Goal: Transaction & Acquisition: Purchase product/service

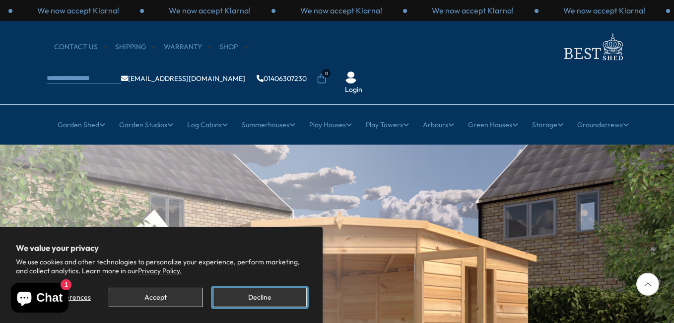
click at [276, 298] on button "Decline" at bounding box center [260, 297] width 94 height 19
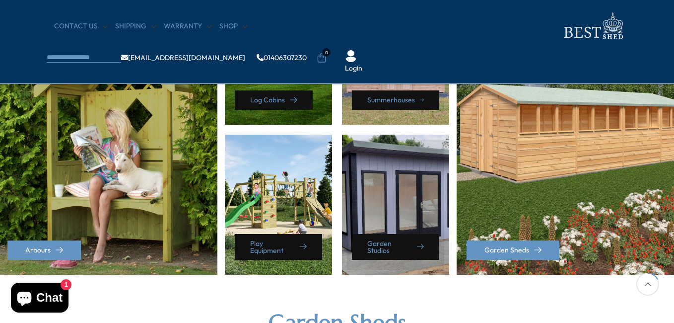
scroll to position [521, 0]
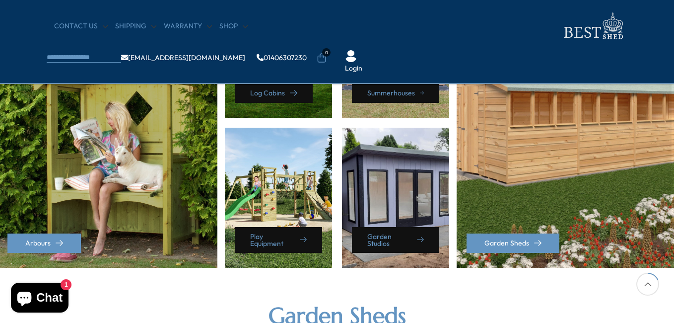
click at [602, 155] on div "Garden Sheds" at bounding box center [567, 126] width 220 height 284
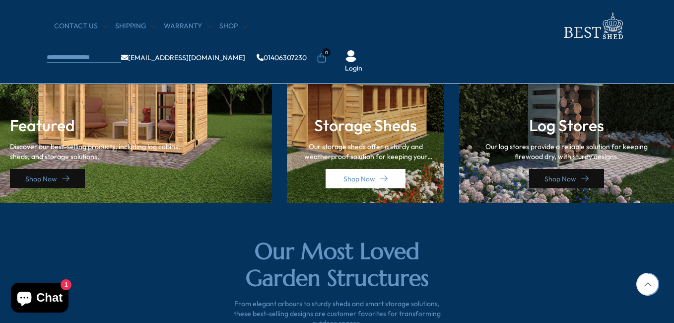
scroll to position [1465, 0]
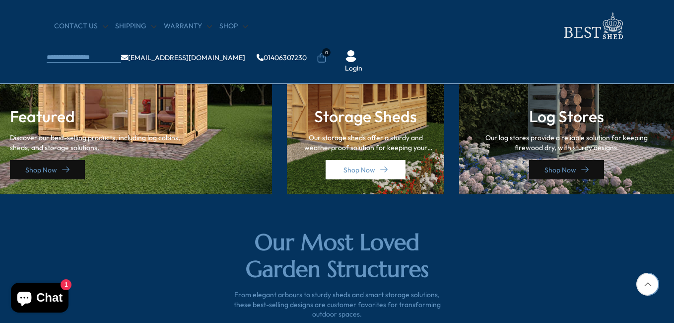
click at [370, 146] on p "Our storage sheds offer a sturdy and weatherproof solution for keeping your too…" at bounding box center [366, 142] width 138 height 19
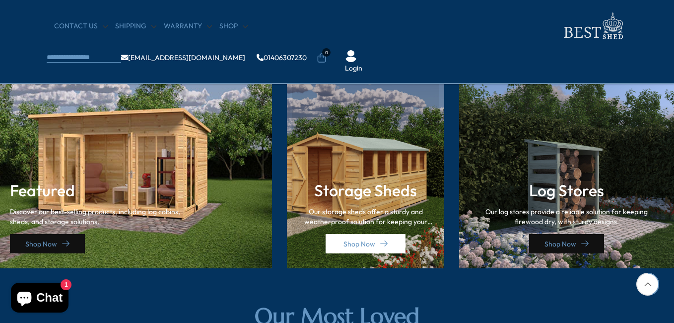
scroll to position [1390, 0]
click at [357, 185] on h3 "Storage Sheds" at bounding box center [366, 190] width 138 height 19
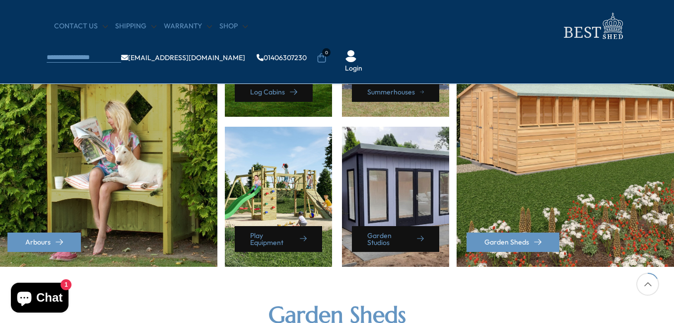
scroll to position [521, 0]
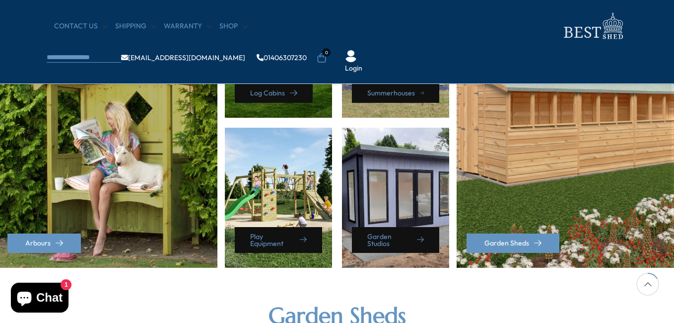
click at [538, 150] on div "Garden Sheds" at bounding box center [567, 126] width 220 height 284
click at [508, 241] on link "Garden Sheds" at bounding box center [513, 242] width 93 height 19
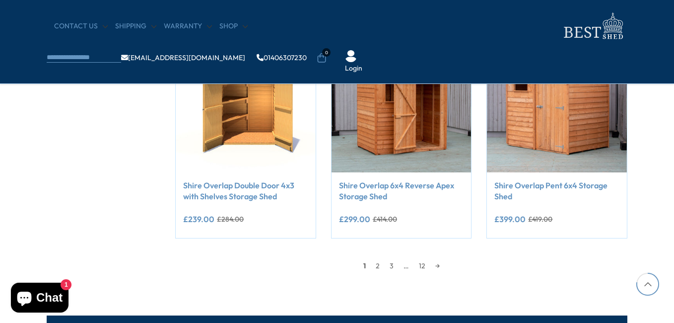
scroll to position [968, 0]
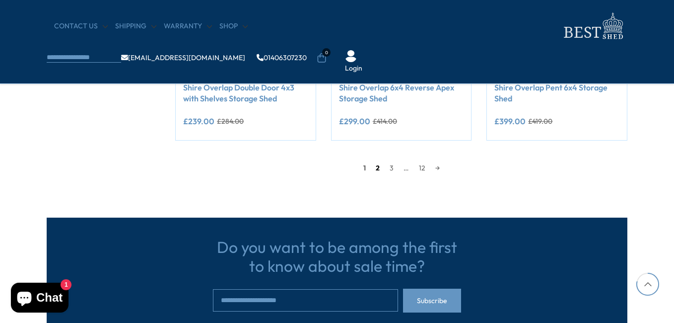
click at [374, 172] on link "2" at bounding box center [378, 167] width 14 height 15
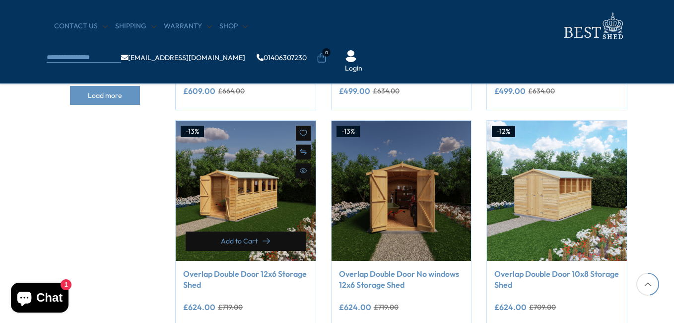
scroll to position [567, 0]
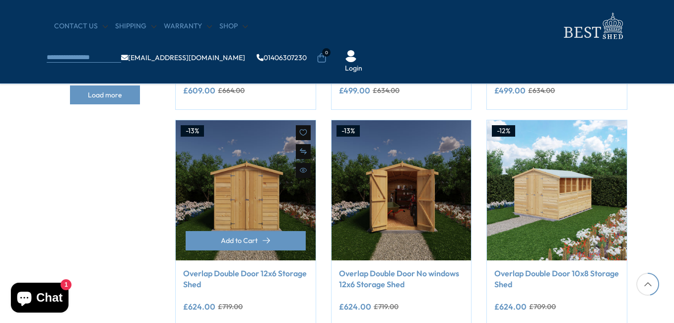
click at [252, 212] on img at bounding box center [246, 190] width 140 height 140
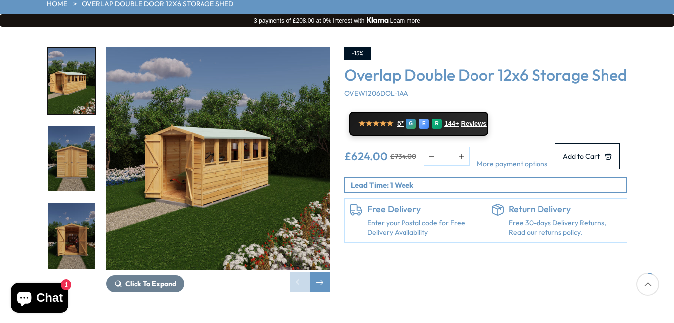
scroll to position [149, 0]
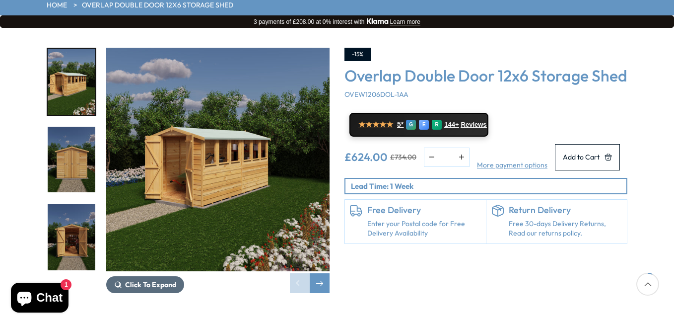
click at [143, 280] on span "Click To Expand" at bounding box center [150, 284] width 51 height 9
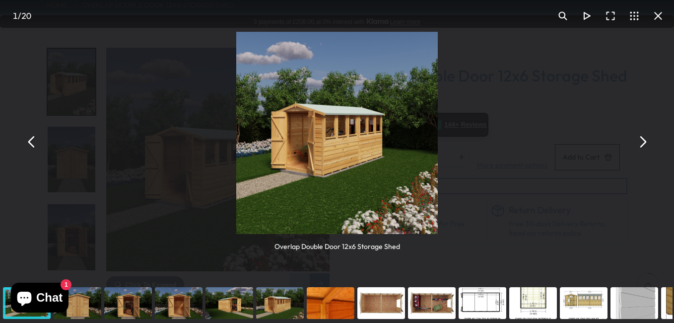
click at [588, 16] on button "You can close this modal content with the ESC key" at bounding box center [587, 16] width 24 height 24
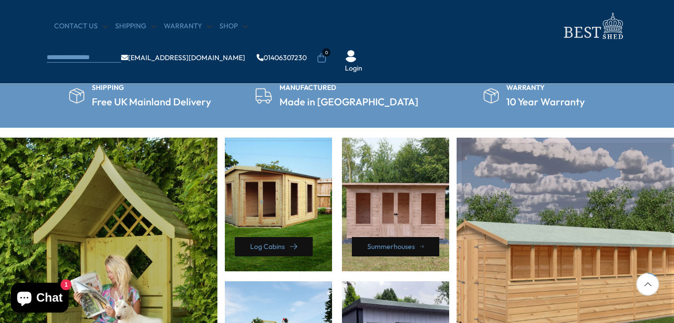
scroll to position [372, 0]
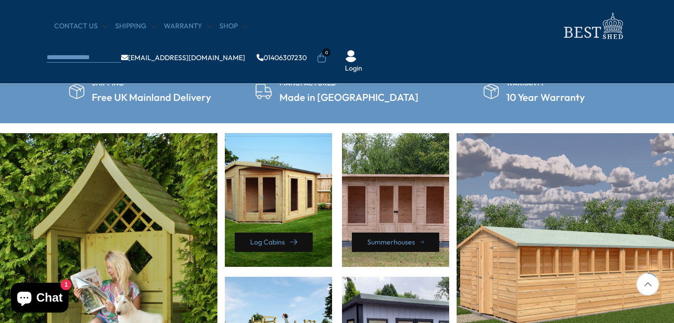
click at [391, 219] on div "Summerhouses" at bounding box center [395, 200] width 107 height 134
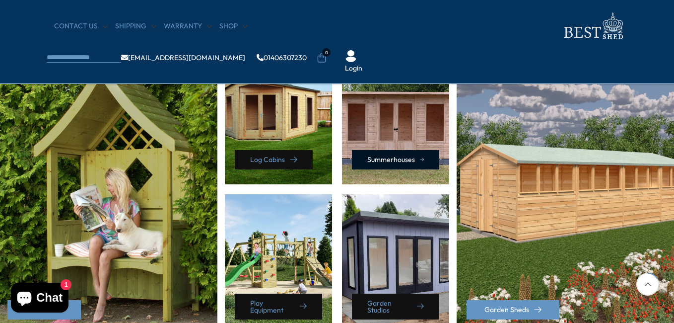
scroll to position [484, 0]
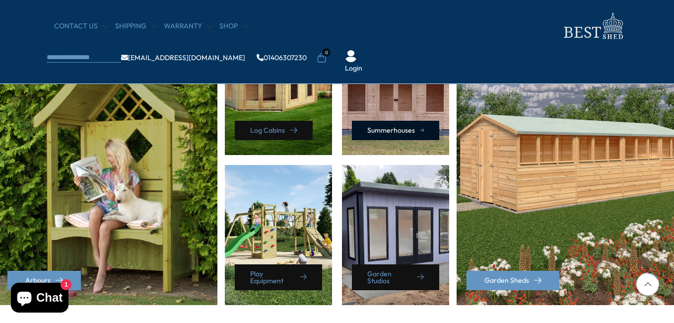
click at [404, 133] on link "Summerhouses" at bounding box center [395, 130] width 87 height 19
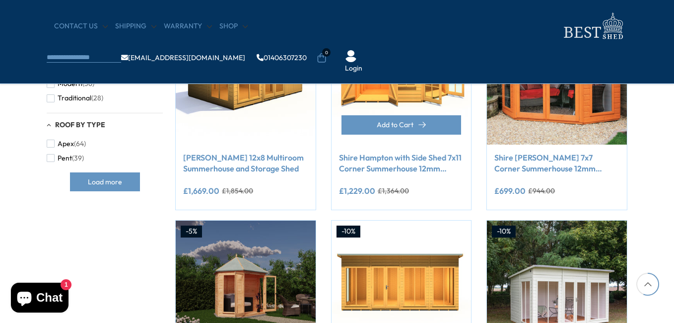
scroll to position [695, 0]
